Goal: Task Accomplishment & Management: Manage account settings

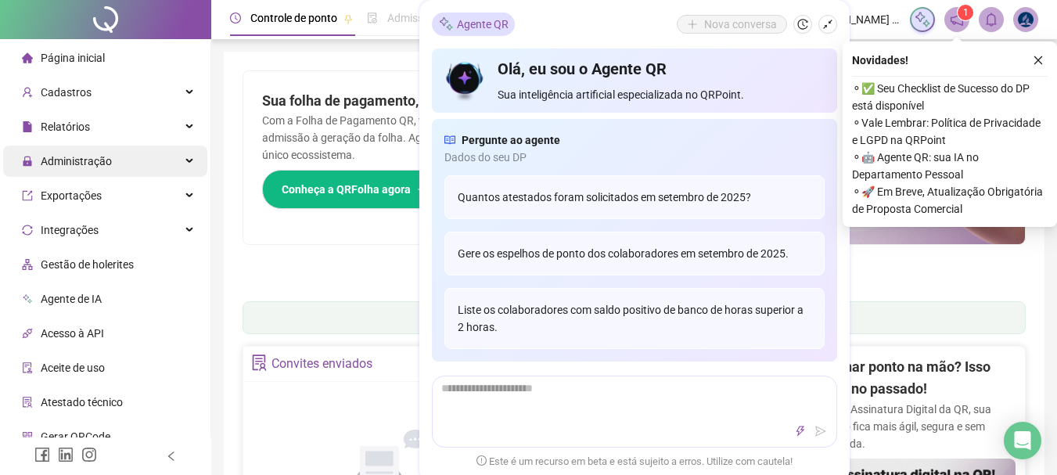
click at [126, 166] on div "Administração" at bounding box center [105, 161] width 204 height 31
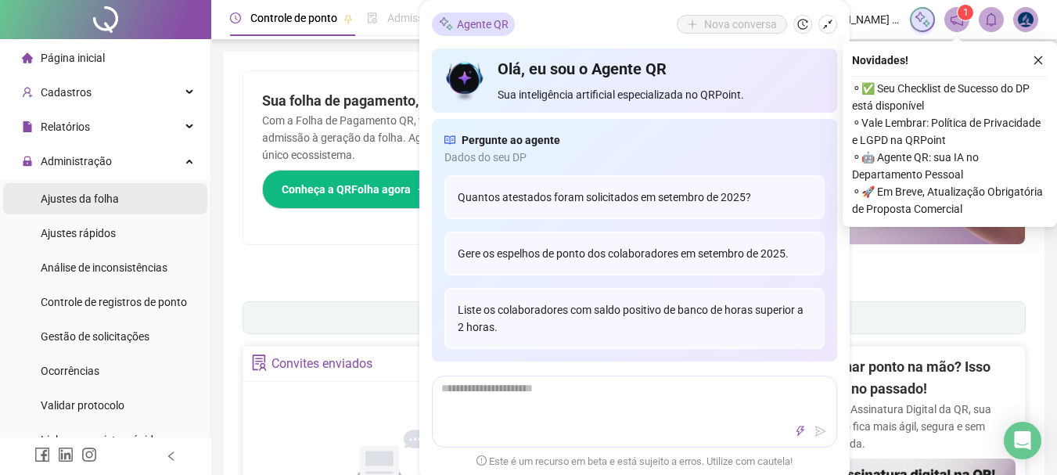
click at [135, 210] on li "Ajustes da folha" at bounding box center [105, 198] width 204 height 31
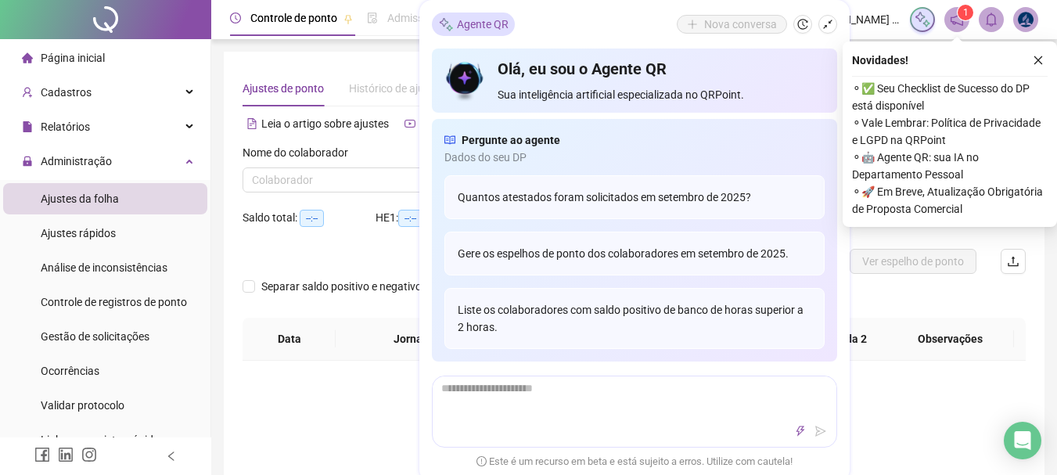
type input "**********"
click at [824, 18] on button "button" at bounding box center [828, 24] width 19 height 19
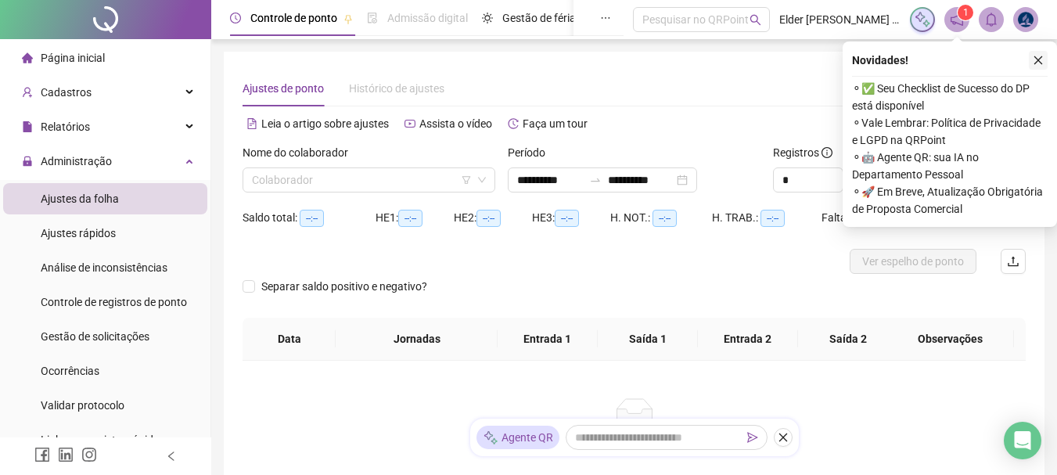
click at [1034, 52] on button "button" at bounding box center [1038, 60] width 19 height 19
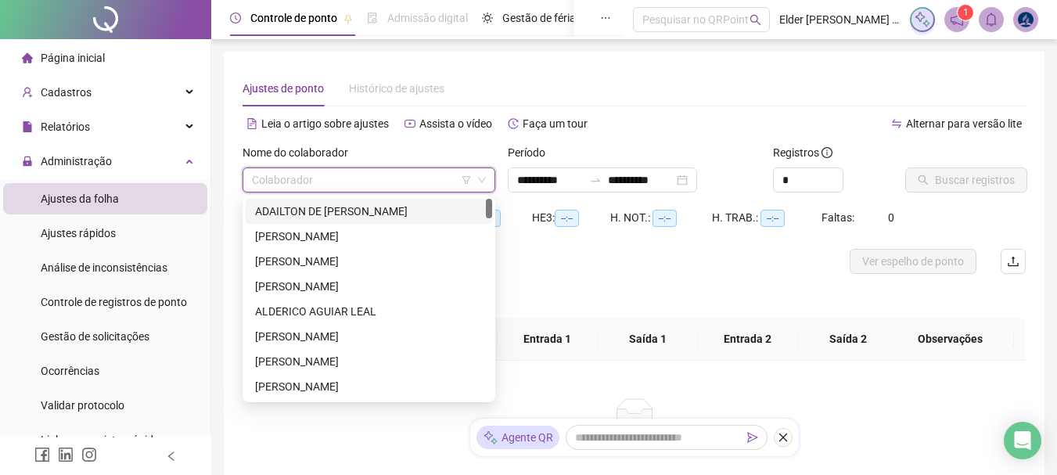
click at [400, 185] on input "search" at bounding box center [362, 179] width 220 height 23
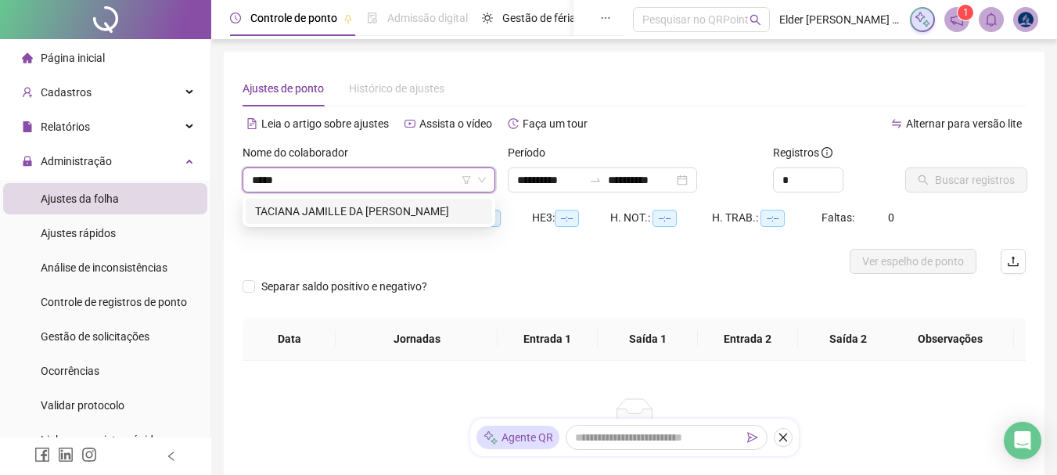
type input "******"
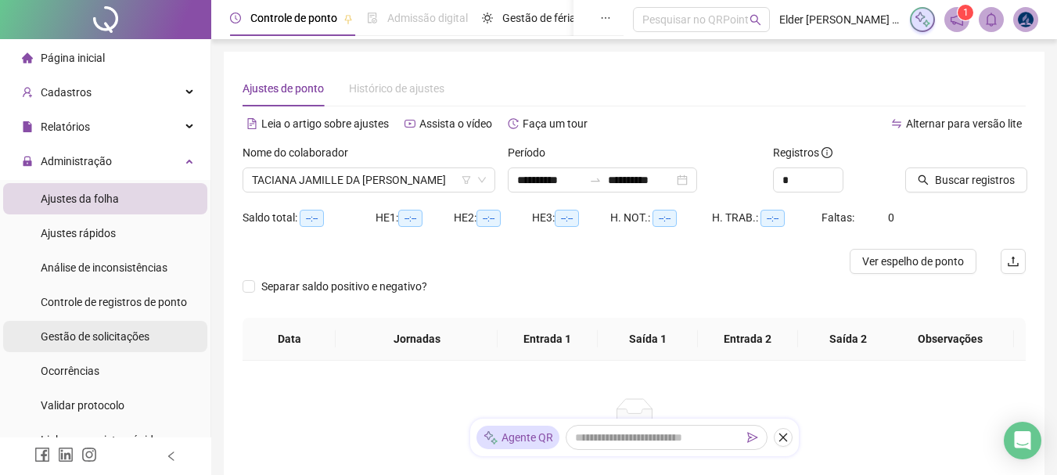
click at [145, 346] on div "Gestão de solicitações" at bounding box center [95, 336] width 109 height 31
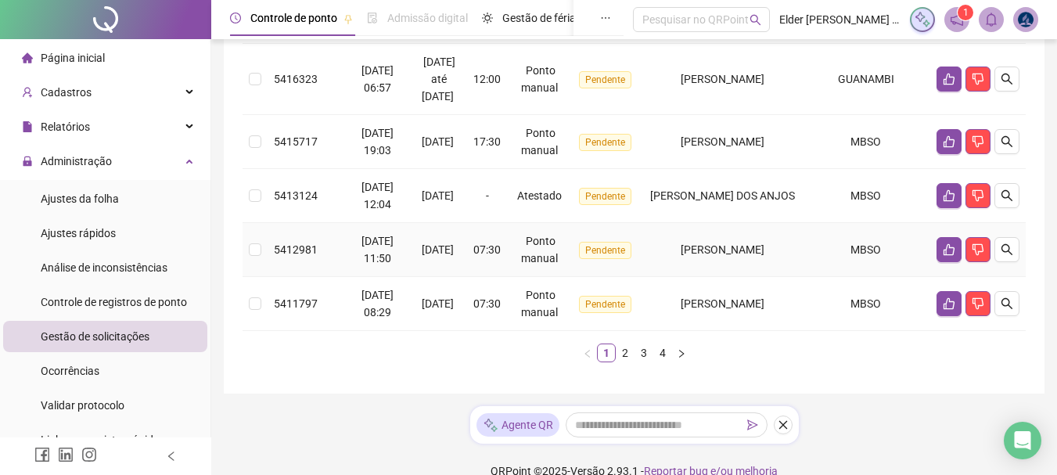
scroll to position [712, 0]
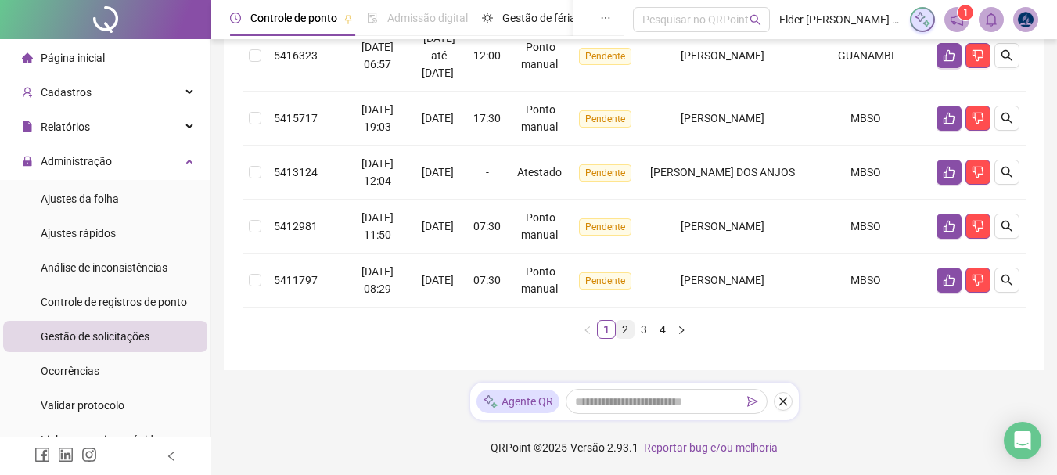
click at [620, 322] on link "2" at bounding box center [625, 329] width 17 height 17
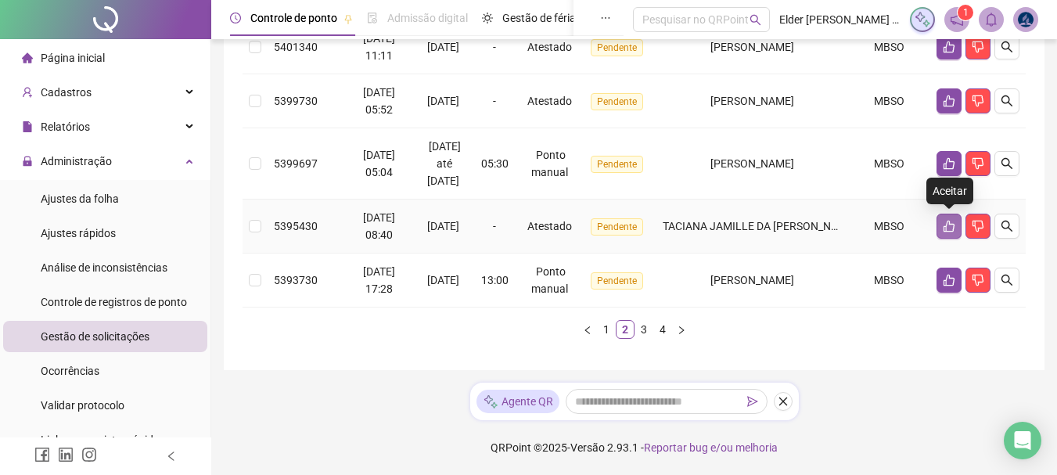
click at [954, 225] on icon "like" at bounding box center [949, 227] width 11 height 12
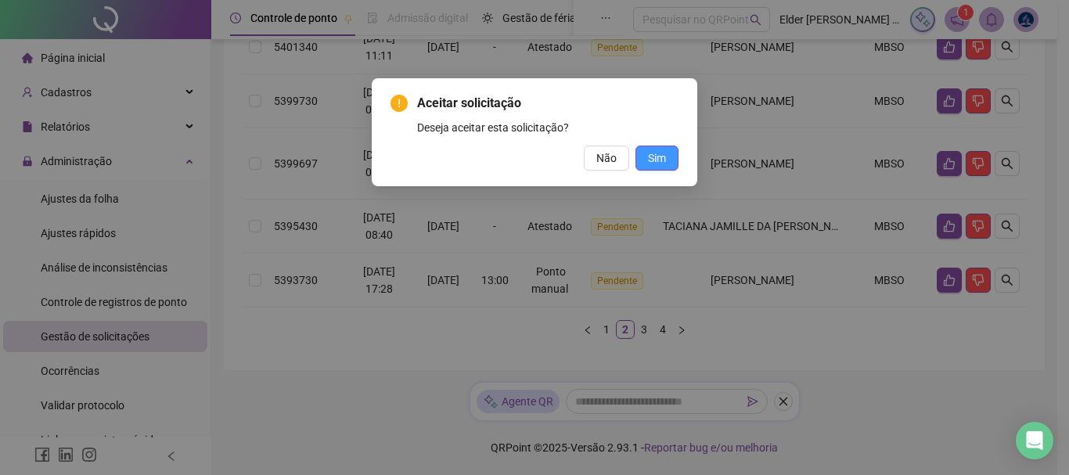
click at [670, 157] on button "Sim" at bounding box center [656, 158] width 43 height 25
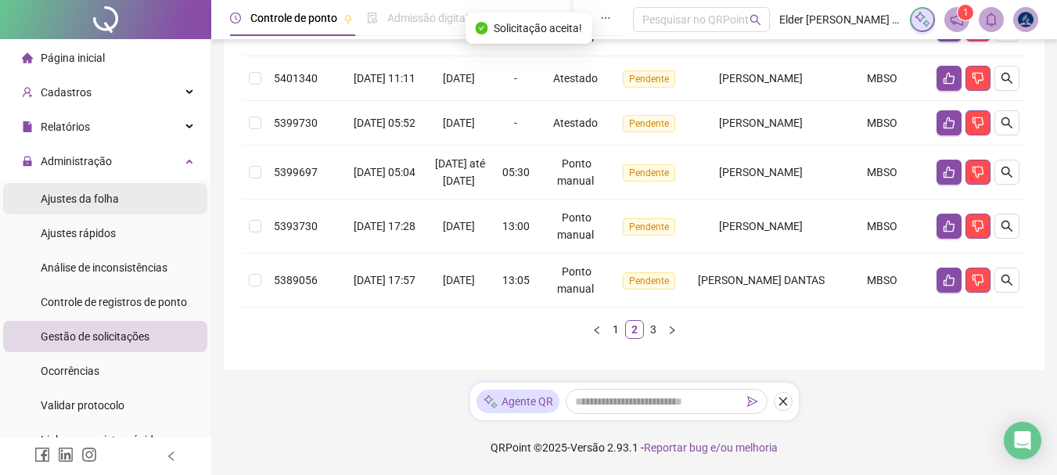
click at [142, 201] on li "Ajustes da folha" at bounding box center [105, 198] width 204 height 31
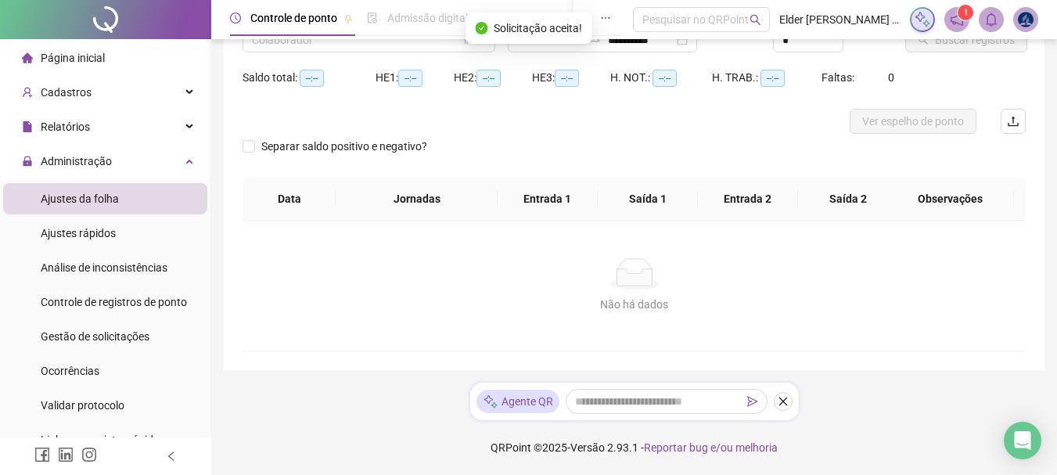
type input "**********"
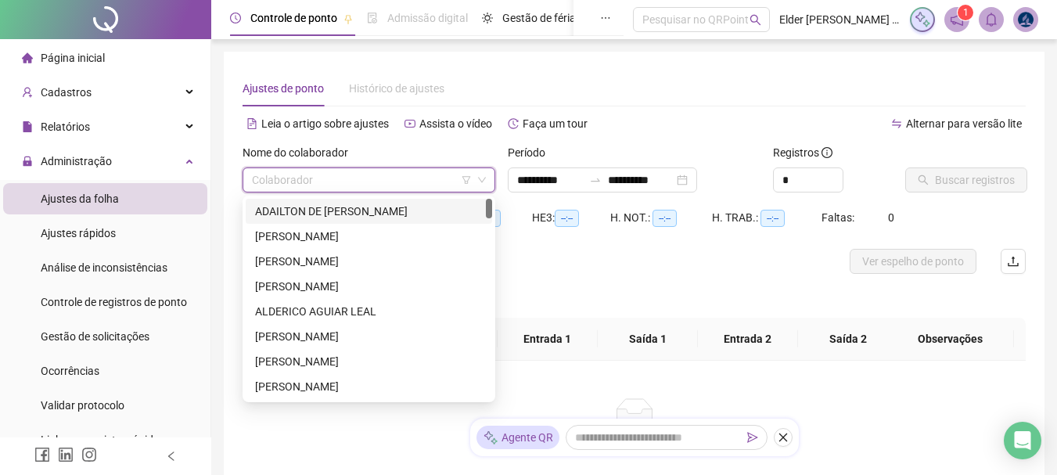
click at [369, 180] on input "search" at bounding box center [362, 179] width 220 height 23
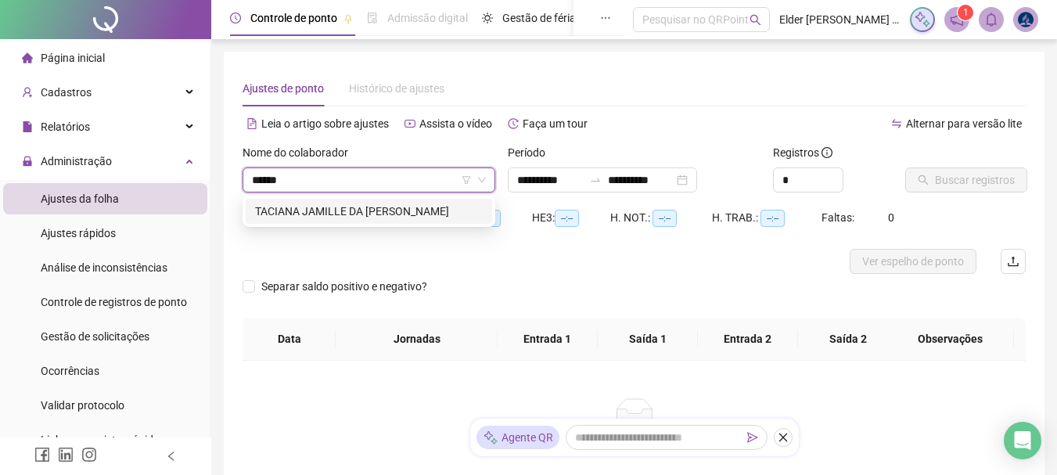
type input "*******"
click at [391, 212] on div "TACIANA JAMILLE DA [PERSON_NAME]" at bounding box center [369, 211] width 228 height 17
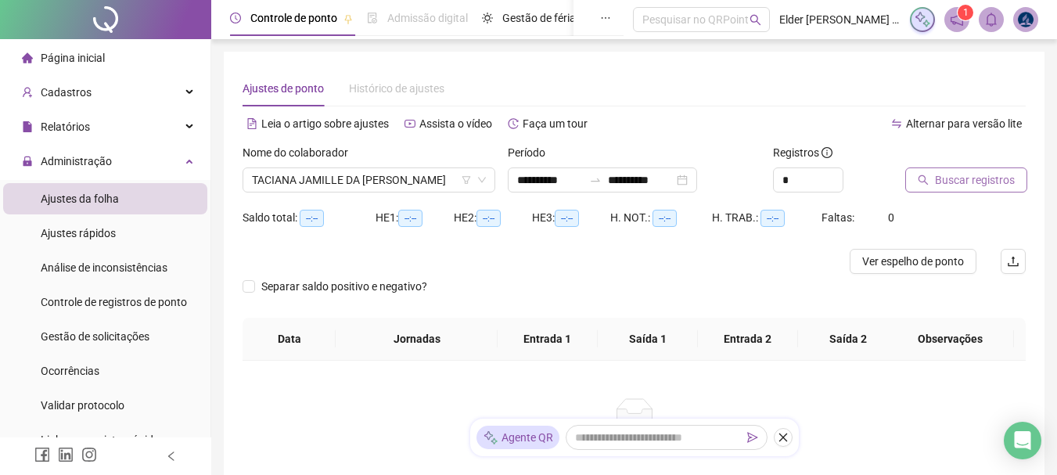
click at [985, 178] on span "Buscar registros" at bounding box center [975, 179] width 80 height 17
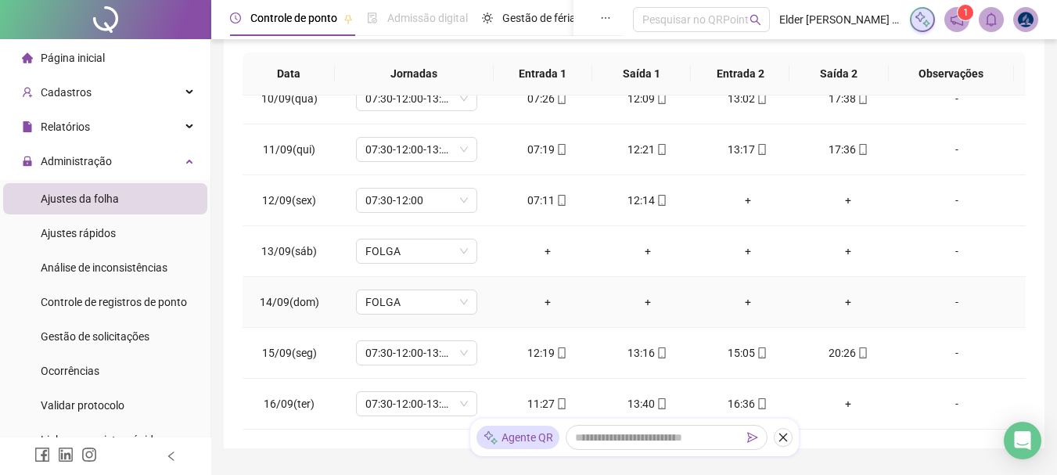
scroll to position [362, 0]
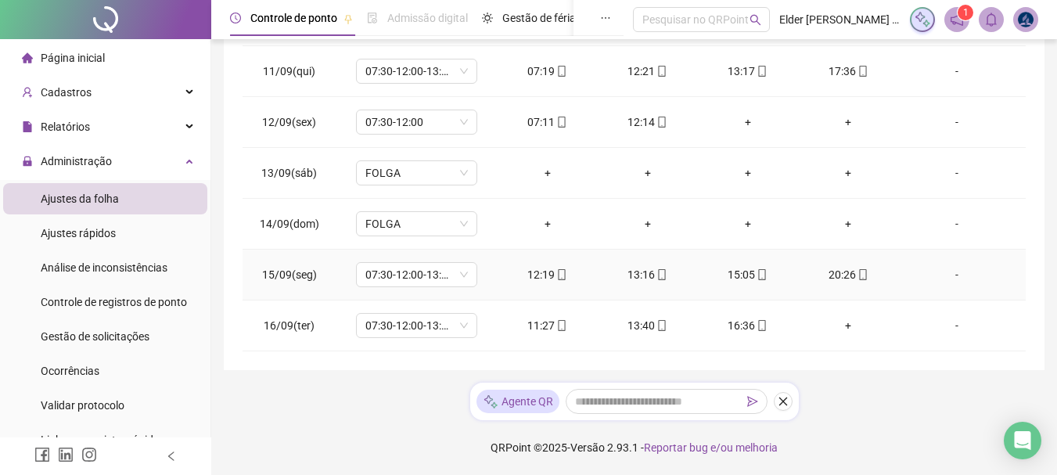
click at [948, 279] on div "-" at bounding box center [957, 274] width 92 height 17
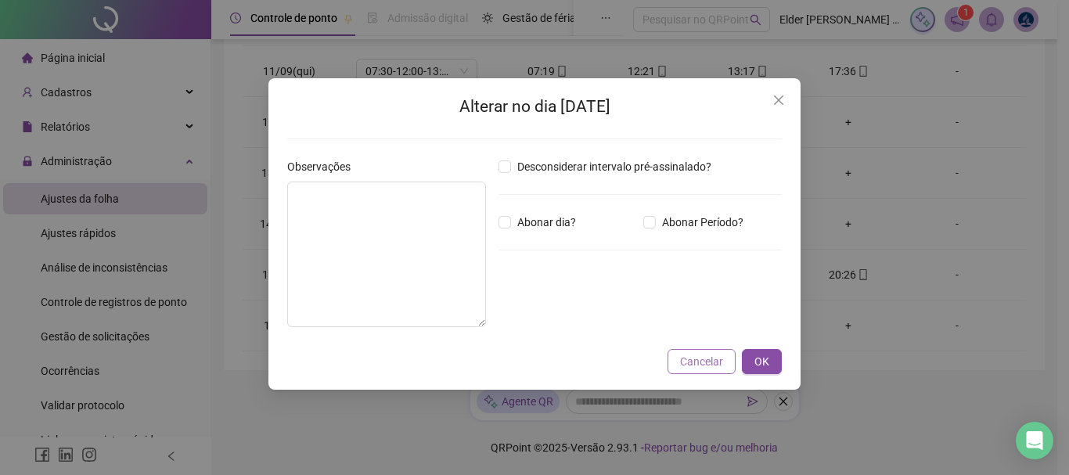
click at [693, 354] on span "Cancelar" at bounding box center [701, 361] width 43 height 17
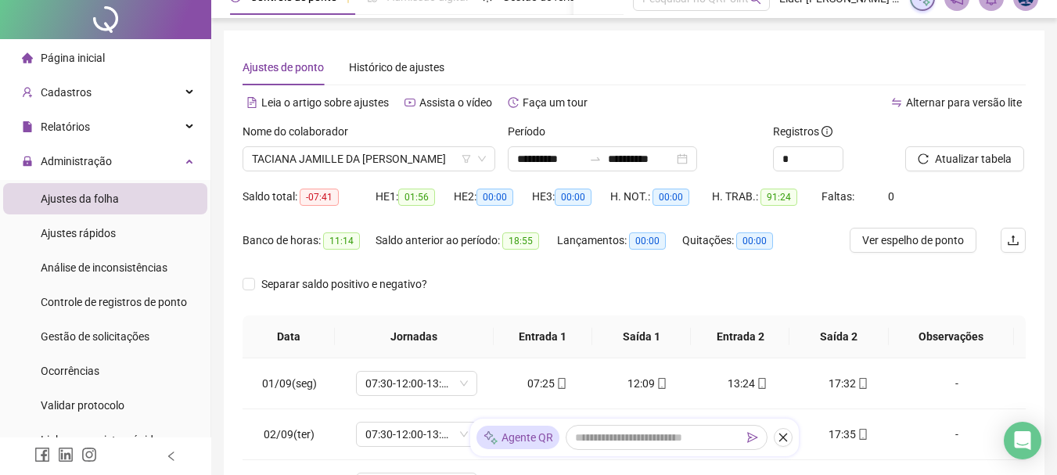
scroll to position [0, 0]
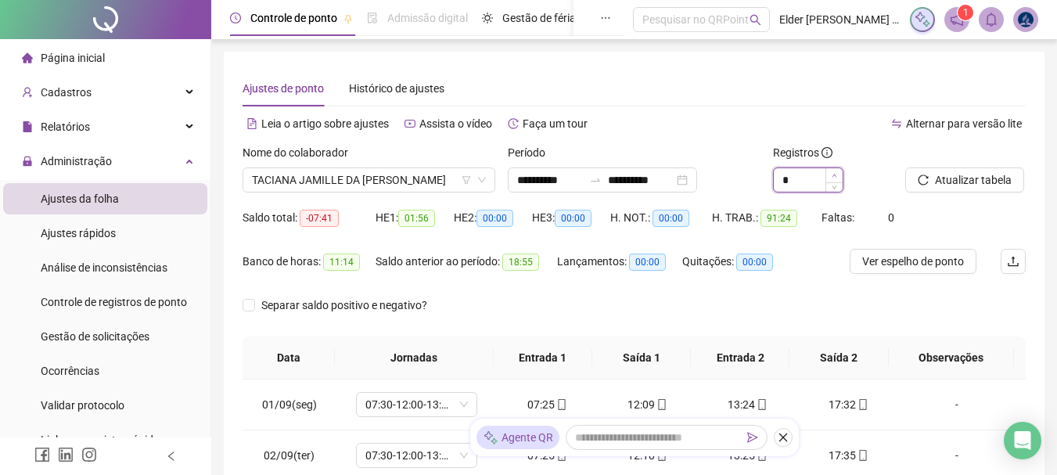
click at [833, 176] on icon "up" at bounding box center [834, 175] width 5 height 5
type input "*"
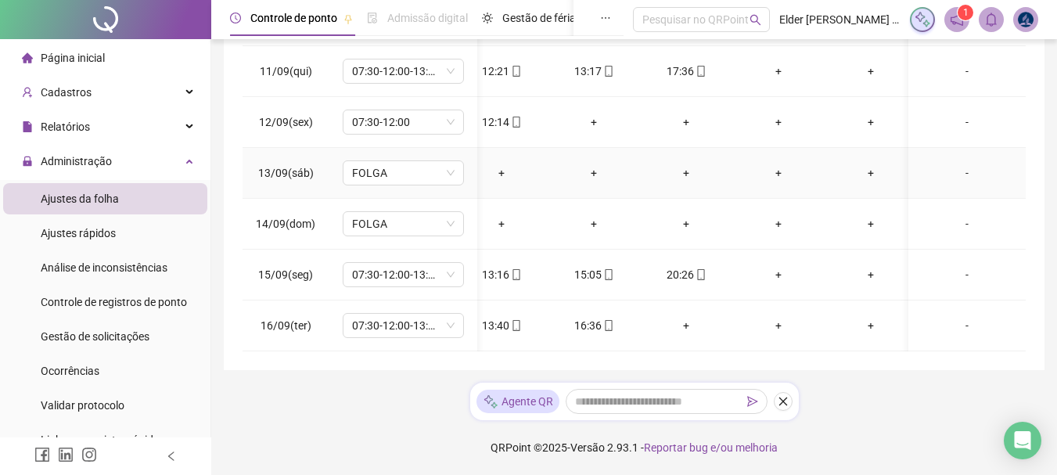
scroll to position [491, 114]
click at [773, 266] on div "+" at bounding box center [778, 274] width 67 height 17
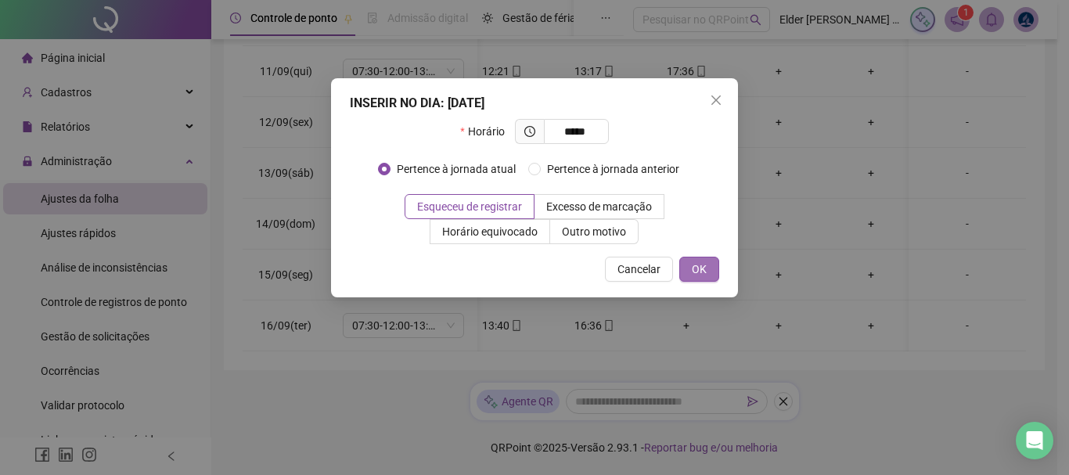
type input "*****"
click at [710, 261] on button "OK" at bounding box center [699, 269] width 40 height 25
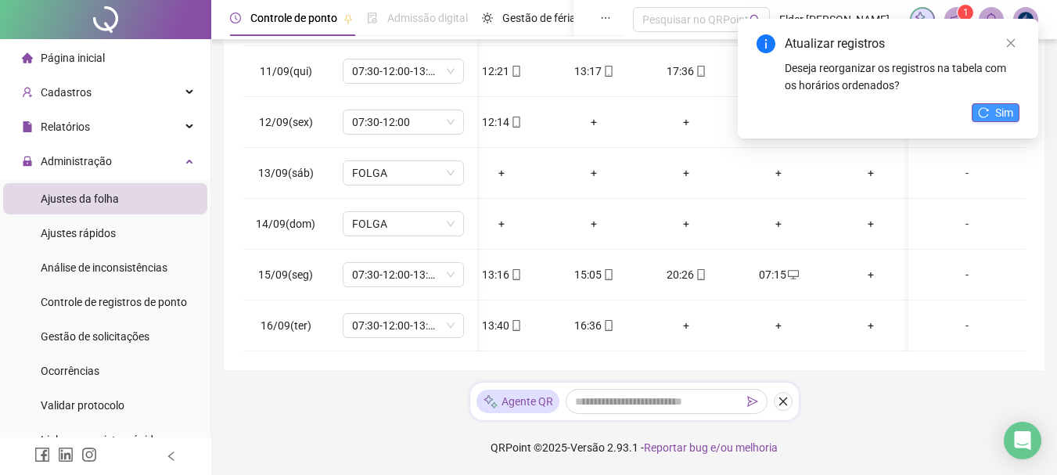
click at [989, 114] on icon "reload" at bounding box center [983, 112] width 11 height 11
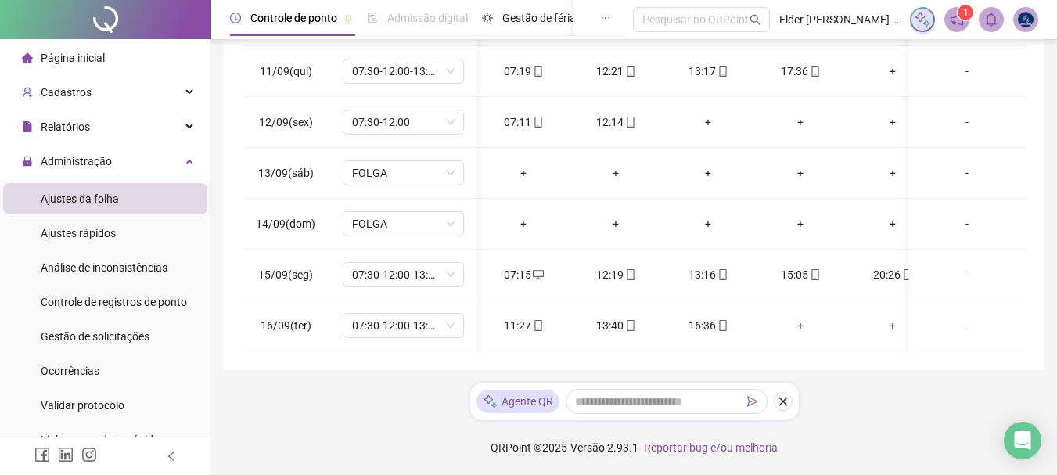
scroll to position [0, 0]
click at [537, 320] on icon "mobile" at bounding box center [538, 325] width 11 height 11
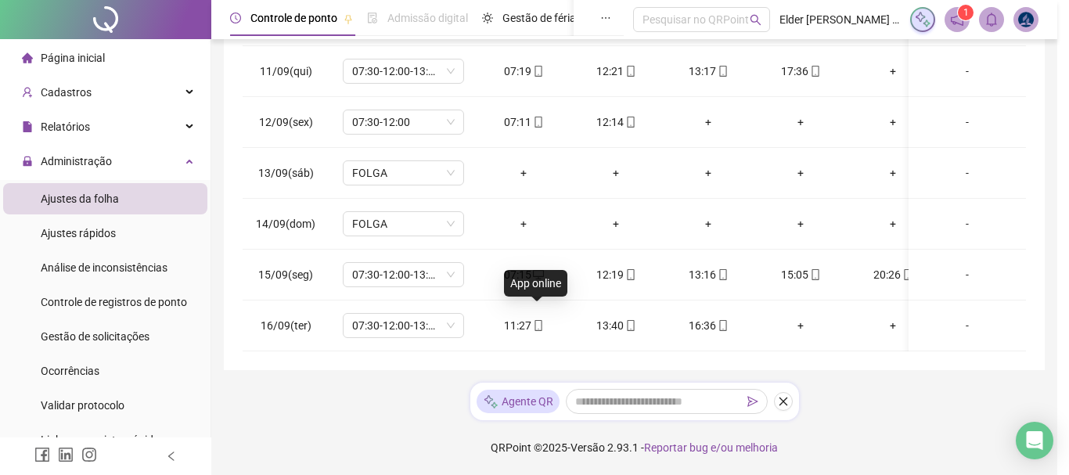
type input "**********"
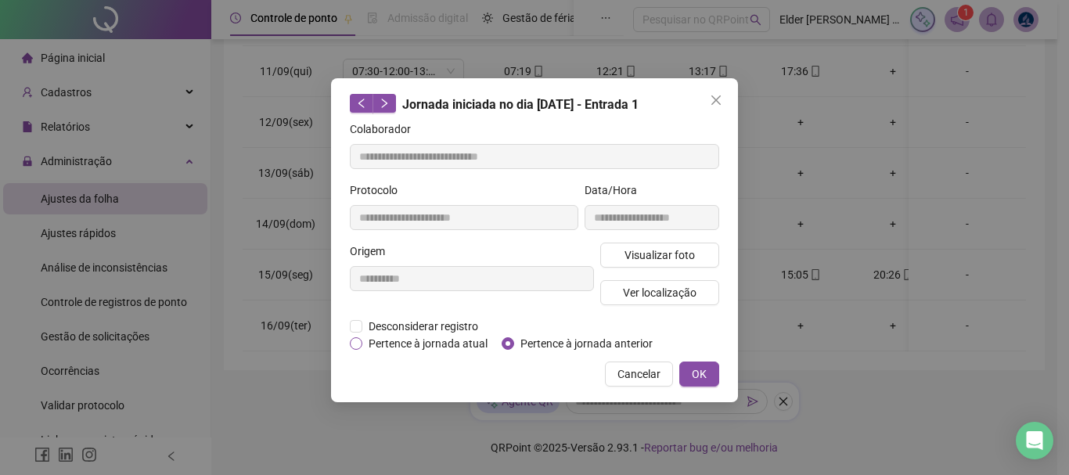
click at [446, 341] on span "Pertence à jornada atual" at bounding box center [427, 343] width 131 height 17
click at [516, 344] on span "Pertence à jornada anterior" at bounding box center [586, 343] width 145 height 17
click at [700, 376] on span "OK" at bounding box center [699, 373] width 15 height 17
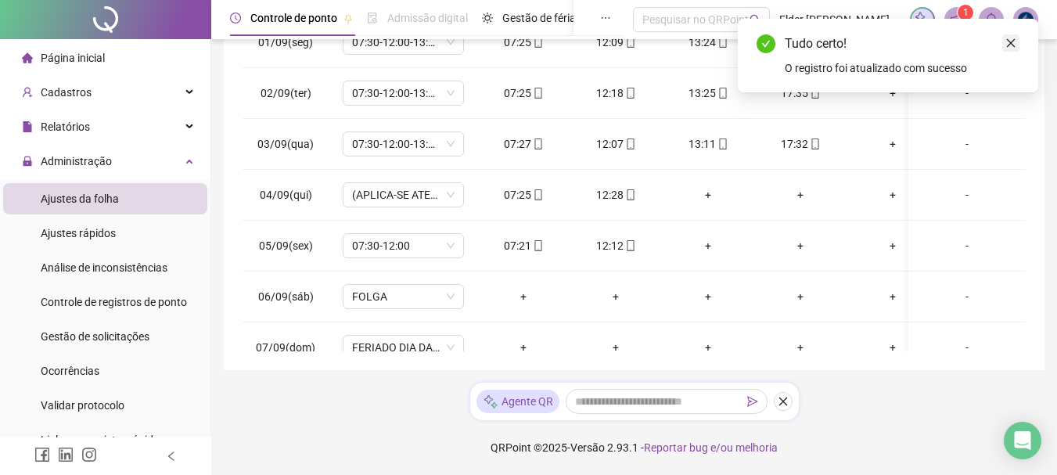
click at [1011, 42] on icon "close" at bounding box center [1011, 43] width 11 height 11
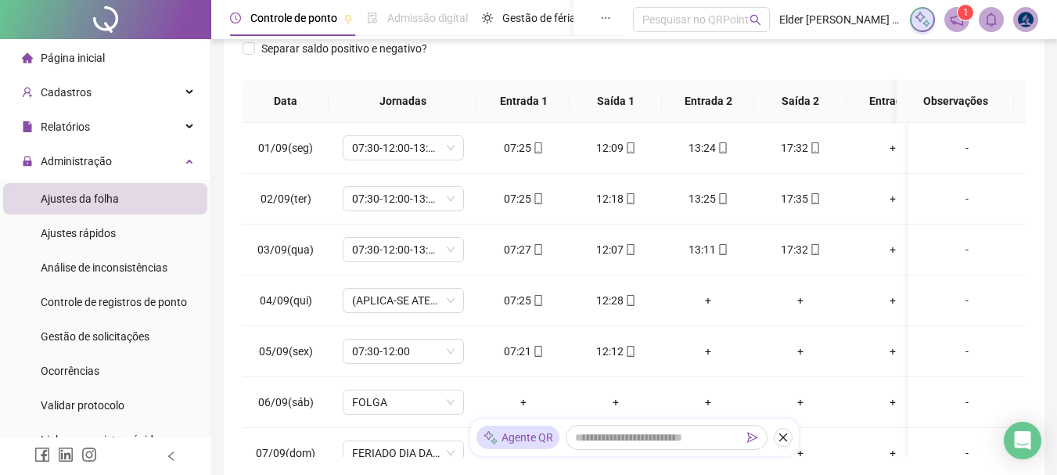
scroll to position [49, 0]
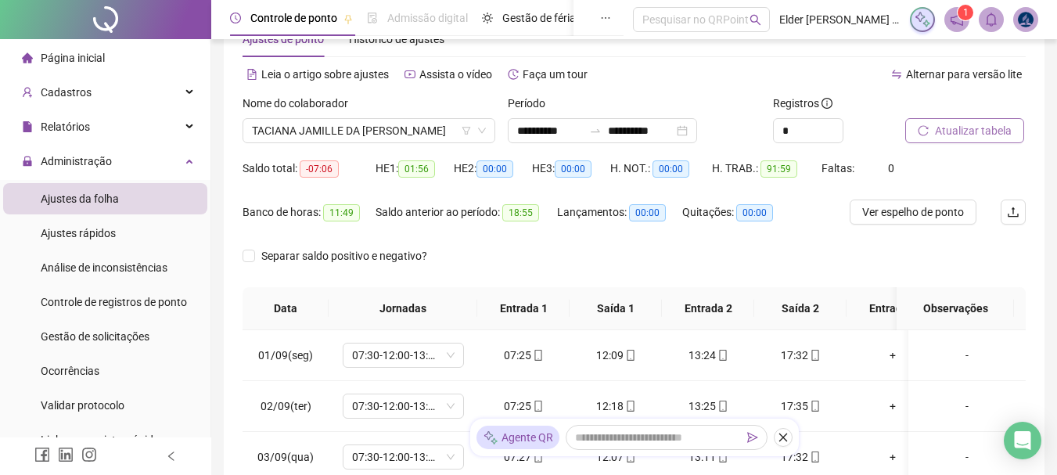
click at [953, 133] on span "Atualizar tabela" at bounding box center [973, 130] width 77 height 17
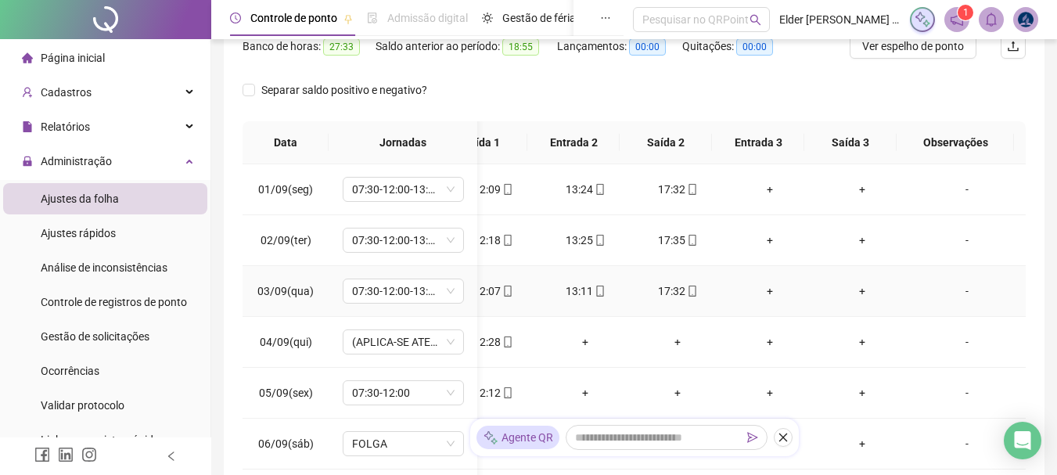
scroll to position [0, 0]
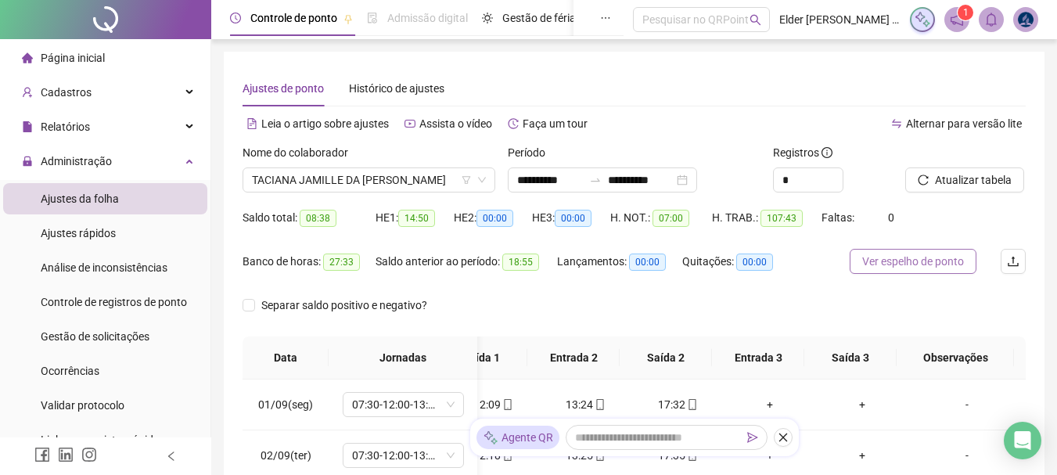
click at [943, 261] on span "Ver espelho de ponto" at bounding box center [913, 261] width 102 height 17
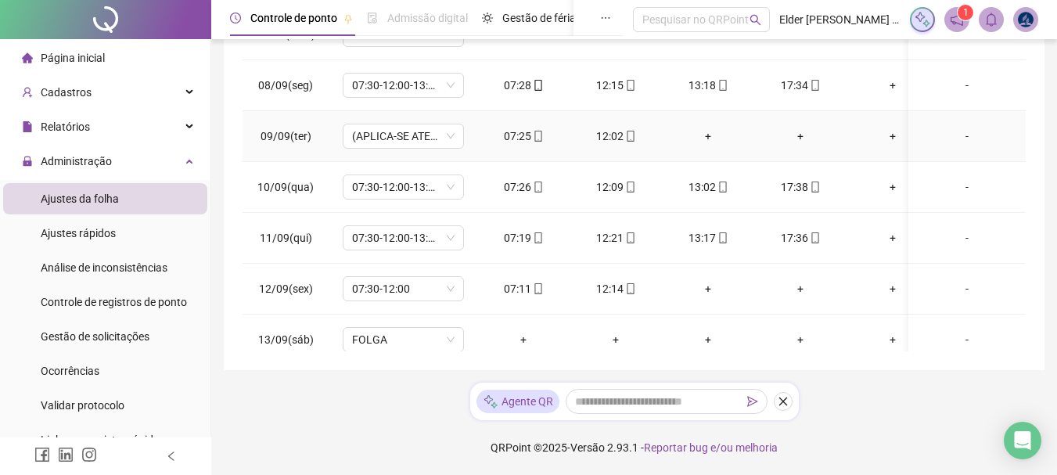
scroll to position [491, 0]
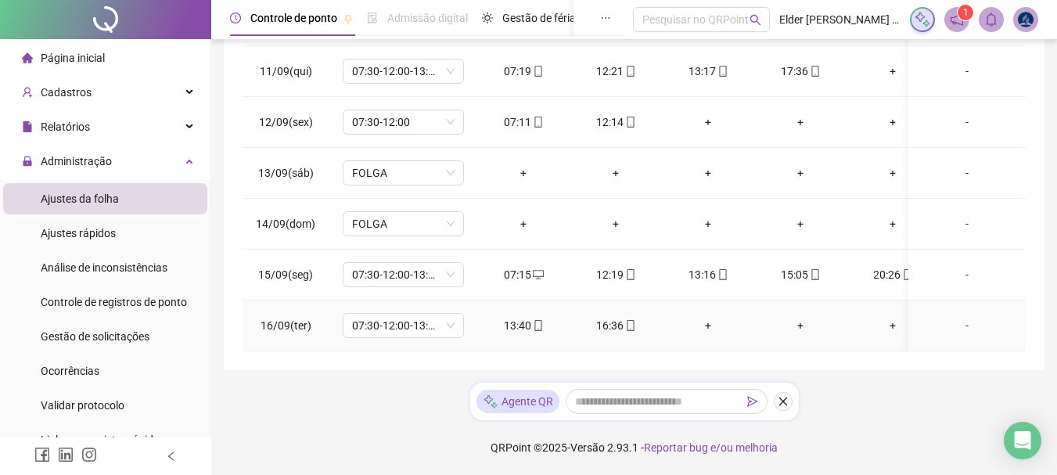
click at [513, 317] on div "13:40" at bounding box center [523, 325] width 67 height 17
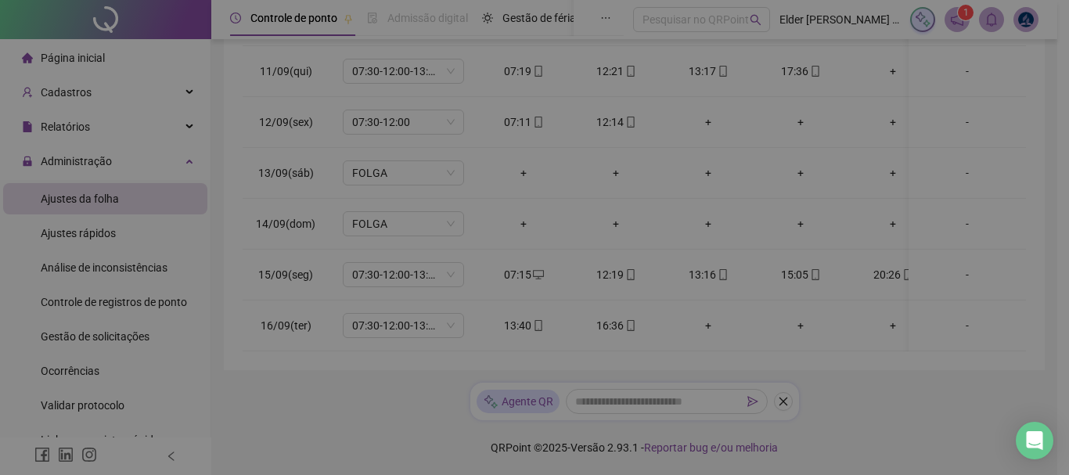
type input "**********"
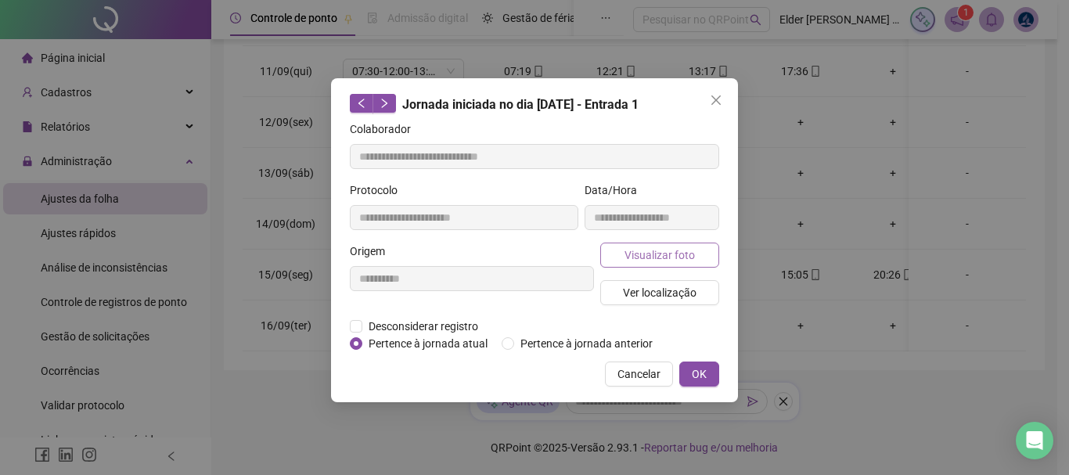
click at [616, 256] on button "Visualizar foto" at bounding box center [659, 255] width 119 height 25
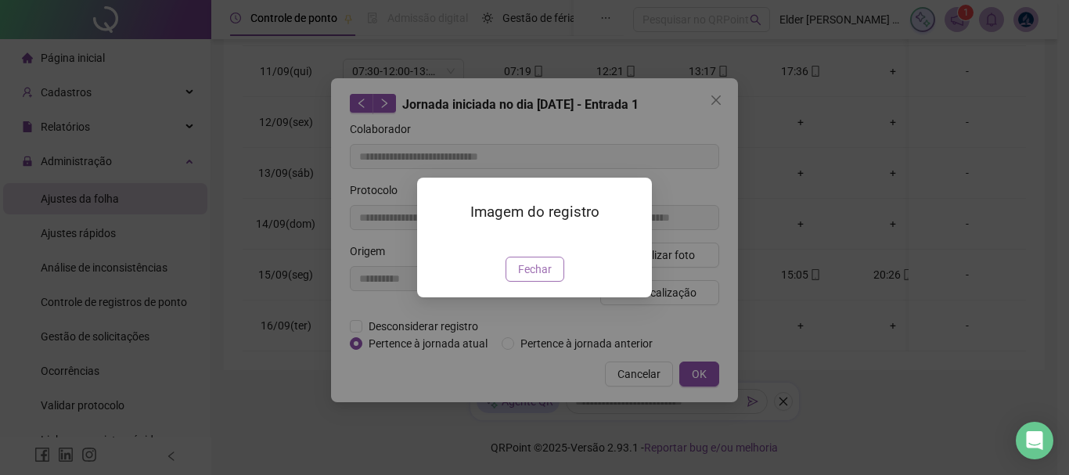
click at [532, 278] on span "Fechar" at bounding box center [535, 269] width 34 height 17
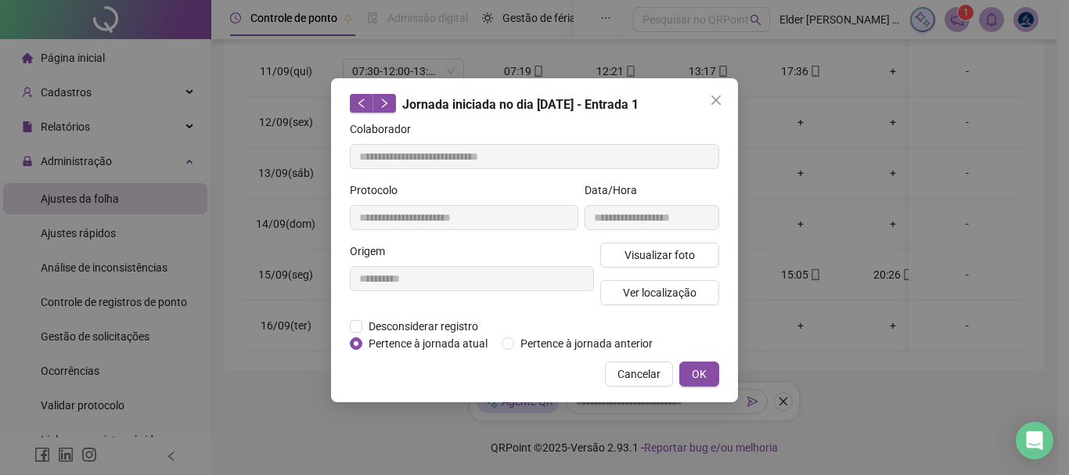
click at [654, 372] on span "Cancelar" at bounding box center [638, 373] width 43 height 17
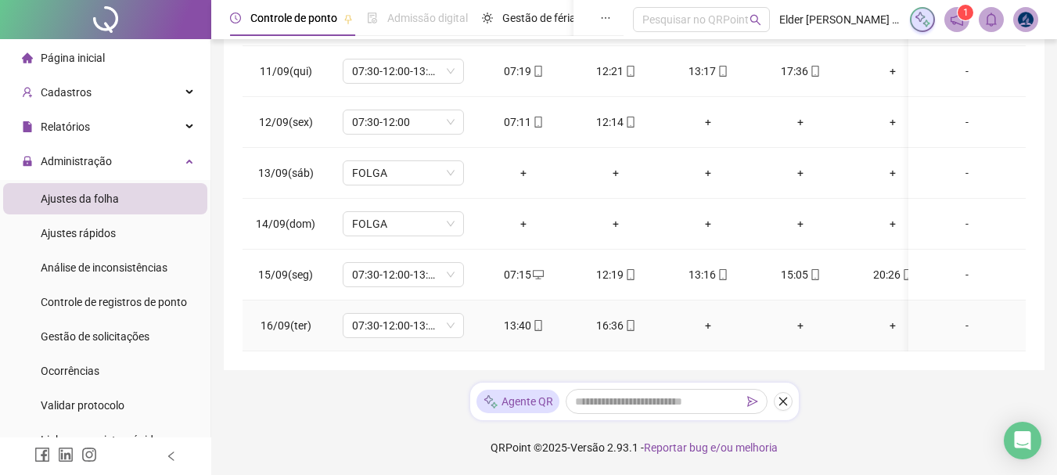
click at [617, 318] on div "16:36" at bounding box center [615, 325] width 67 height 17
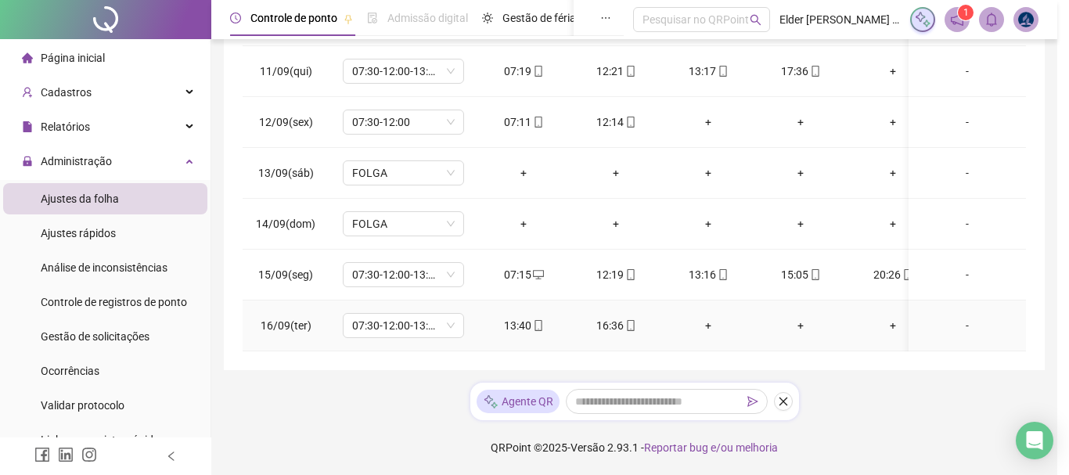
type input "**********"
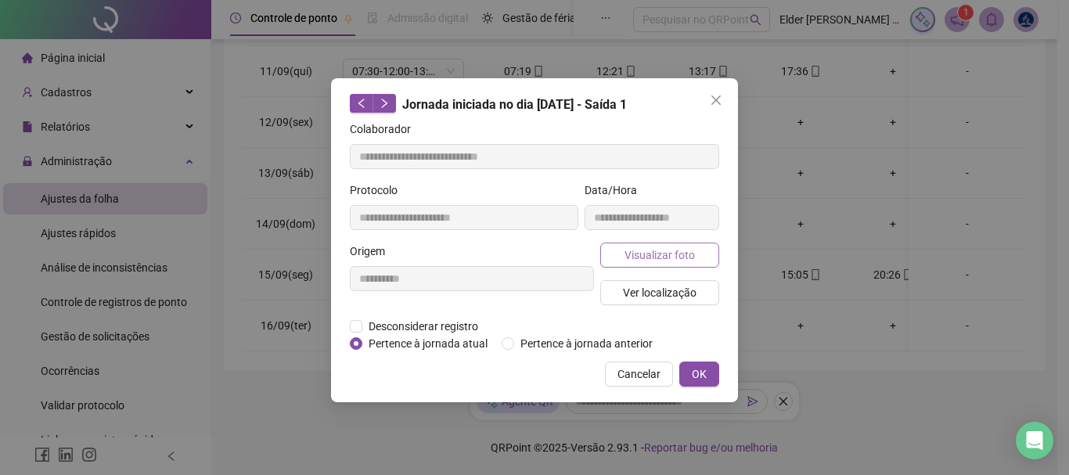
click at [619, 254] on button "Visualizar foto" at bounding box center [659, 255] width 119 height 25
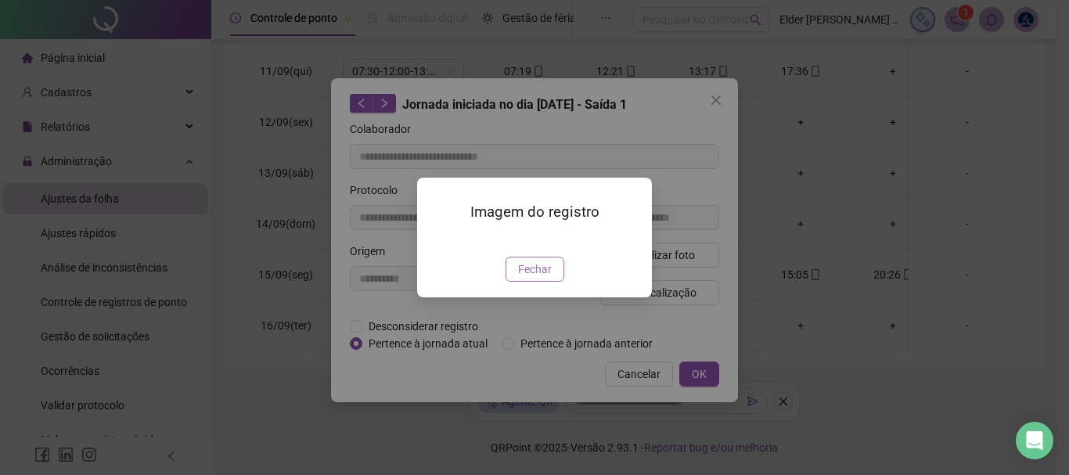
click at [533, 278] on span "Fechar" at bounding box center [535, 269] width 34 height 17
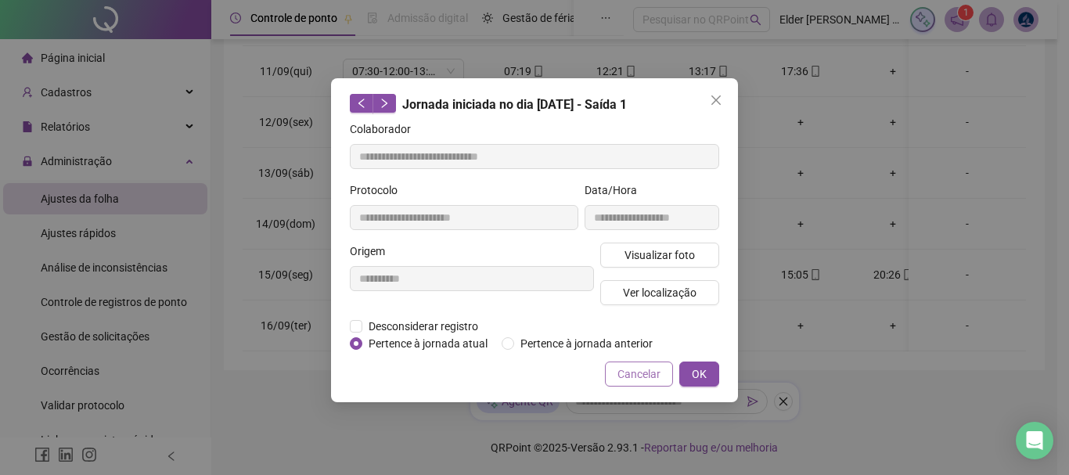
click at [638, 374] on span "Cancelar" at bounding box center [638, 373] width 43 height 17
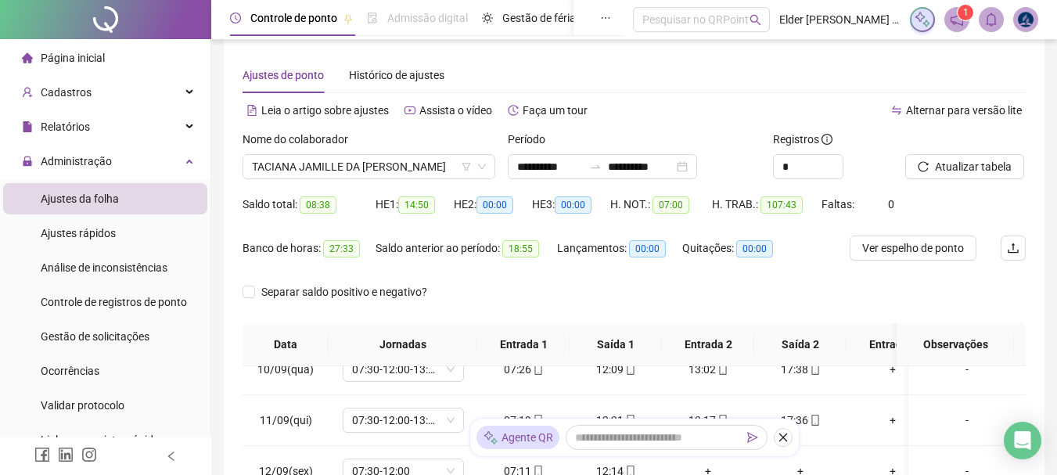
scroll to position [0, 0]
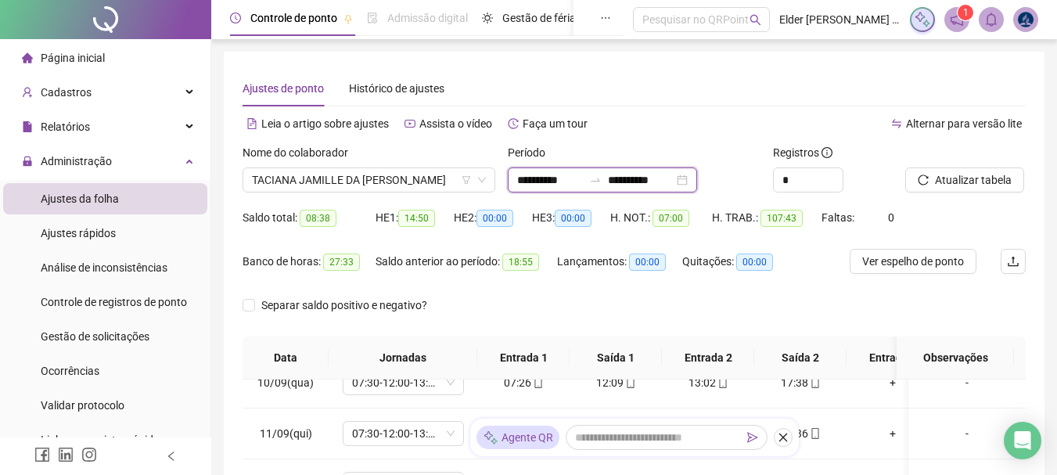
click at [530, 178] on input "**********" at bounding box center [550, 179] width 66 height 17
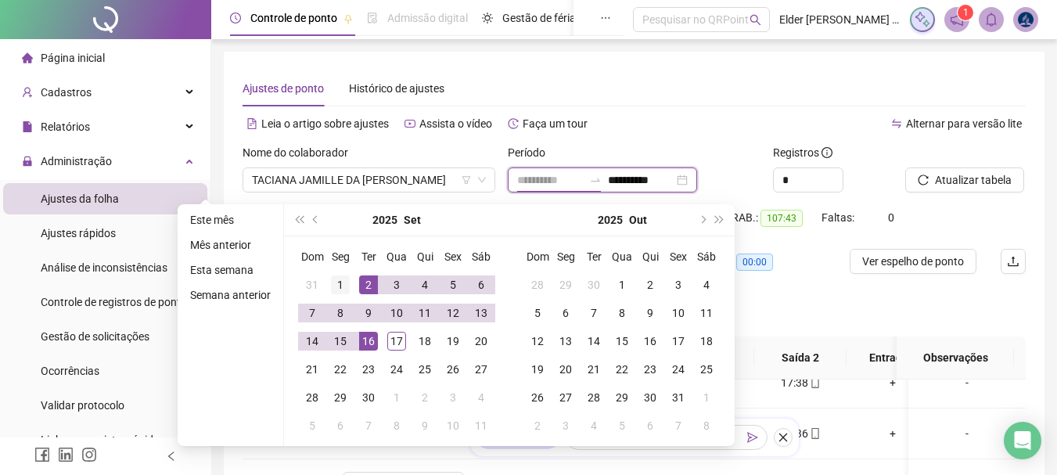
type input "**********"
click at [343, 282] on div "1" at bounding box center [340, 284] width 19 height 19
type input "**********"
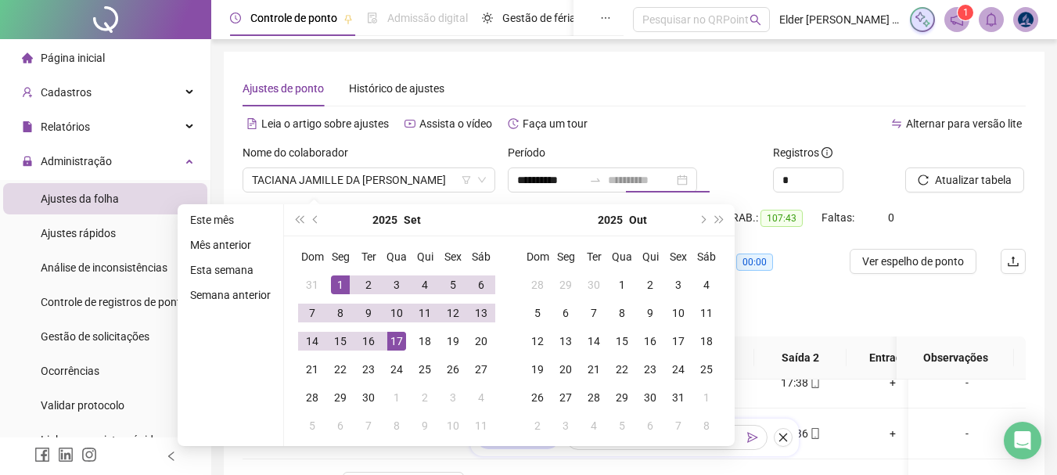
drag, startPoint x: 397, startPoint y: 340, endPoint x: 545, endPoint y: 309, distance: 151.9
click at [397, 340] on div "17" at bounding box center [396, 341] width 19 height 19
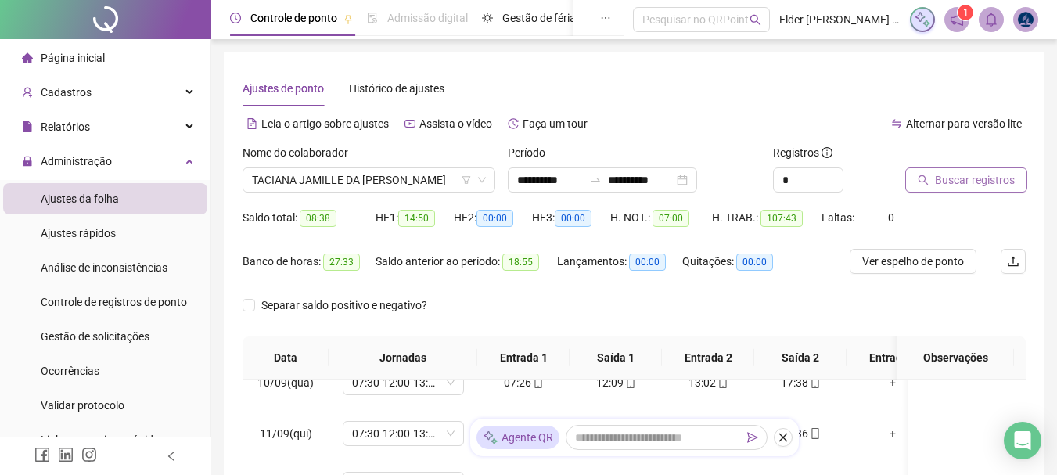
click at [928, 182] on icon "search" at bounding box center [923, 180] width 11 height 11
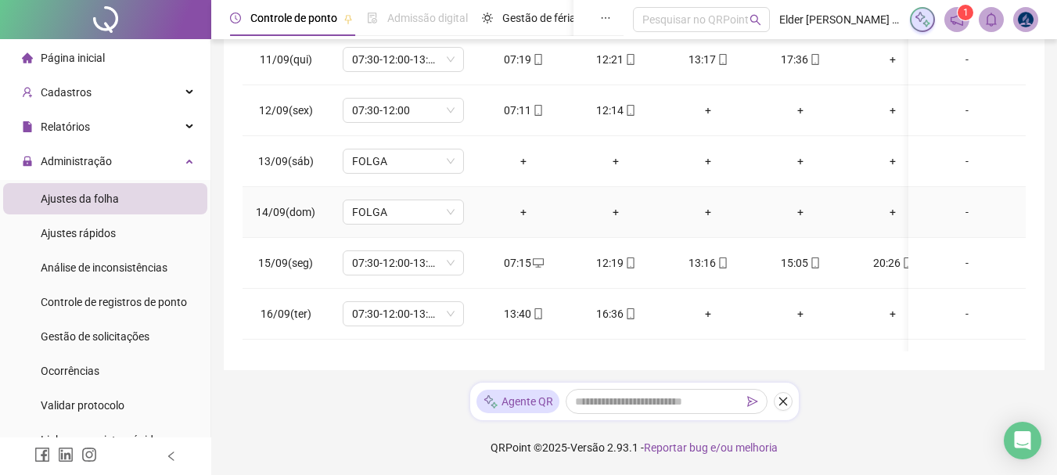
scroll to position [542, 0]
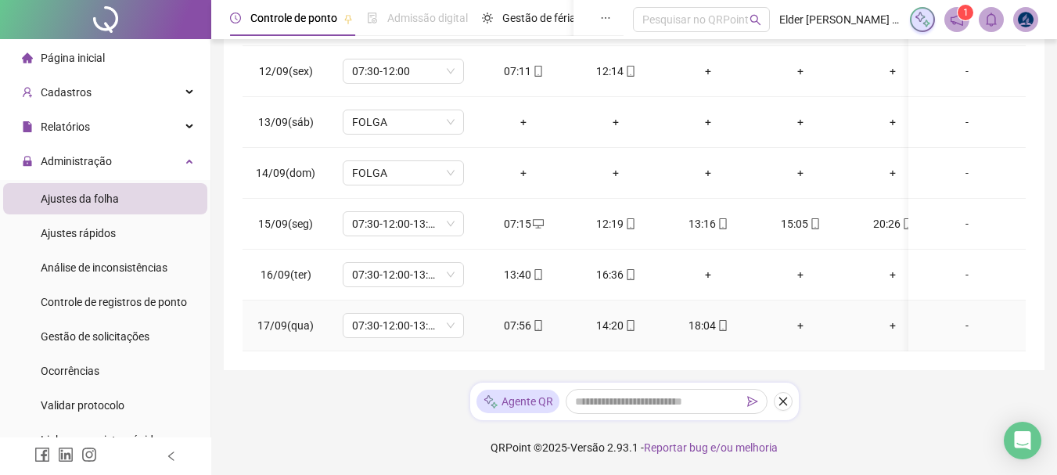
click at [800, 317] on div "+" at bounding box center [800, 325] width 67 height 17
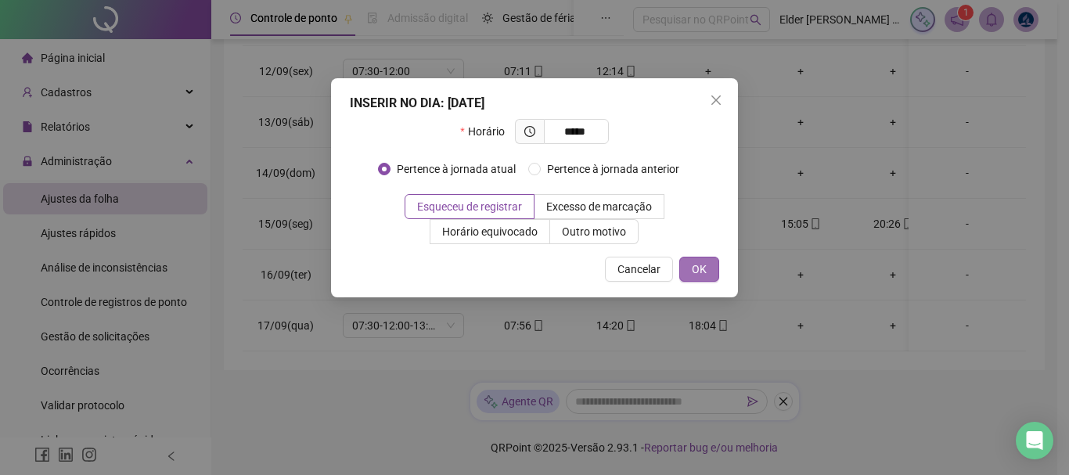
type input "*****"
click at [701, 272] on span "OK" at bounding box center [699, 269] width 15 height 17
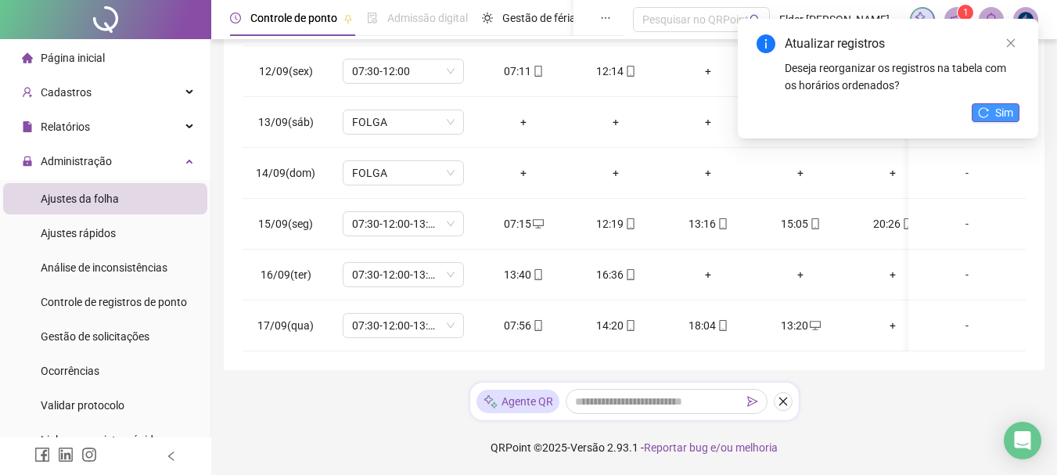
click at [995, 112] on button "Sim" at bounding box center [996, 112] width 48 height 19
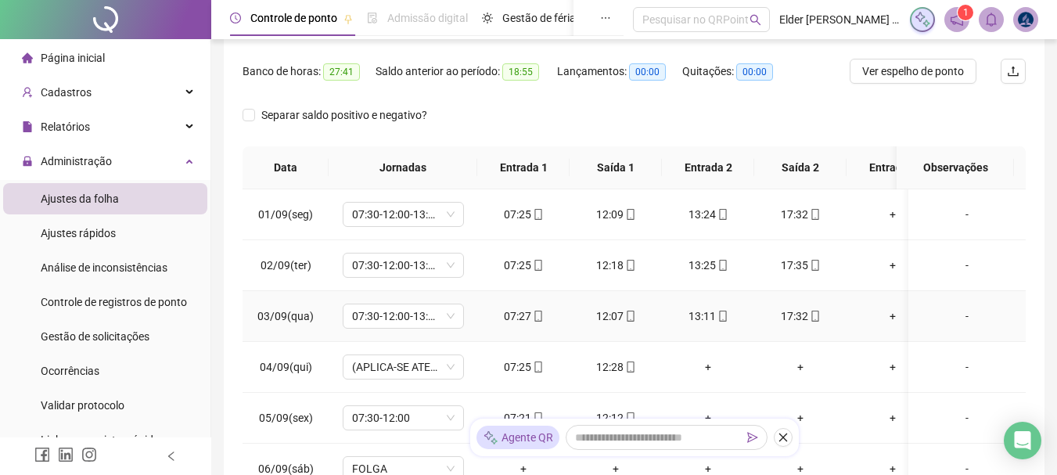
scroll to position [0, 0]
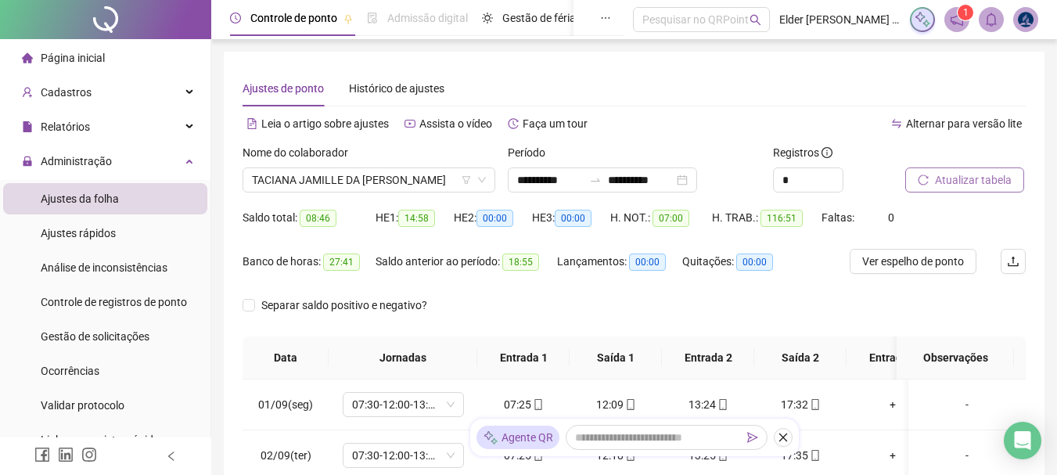
click at [984, 182] on span "Atualizar tabela" at bounding box center [973, 179] width 77 height 17
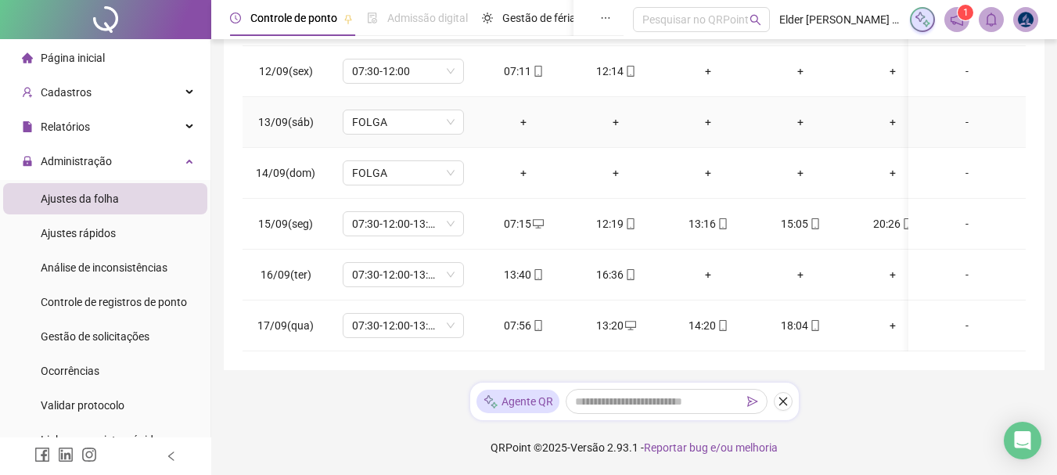
scroll to position [542, 0]
